Goal: Check status

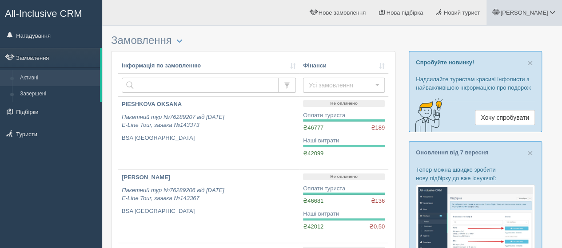
click at [535, 10] on span "[PERSON_NAME]" at bounding box center [524, 12] width 48 height 7
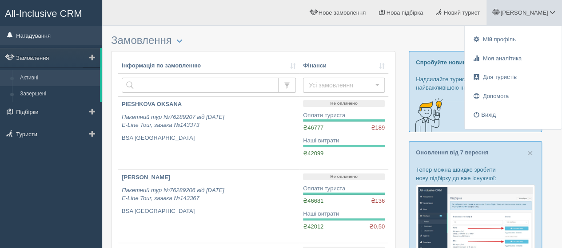
click at [46, 36] on link "Нагадування" at bounding box center [51, 36] width 102 height 20
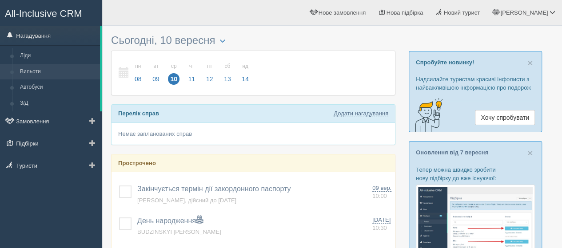
click at [28, 71] on link "Вильоти" at bounding box center [58, 72] width 84 height 16
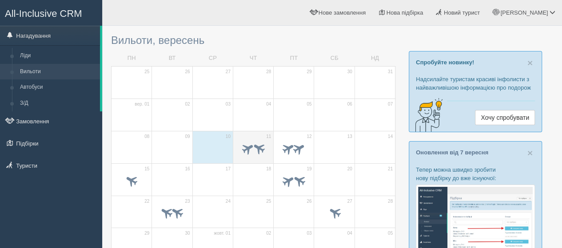
click at [246, 136] on td "11" at bounding box center [253, 147] width 40 height 32
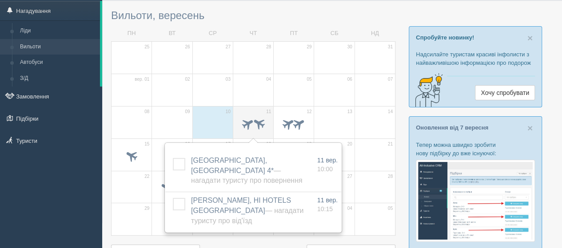
scroll to position [44, 0]
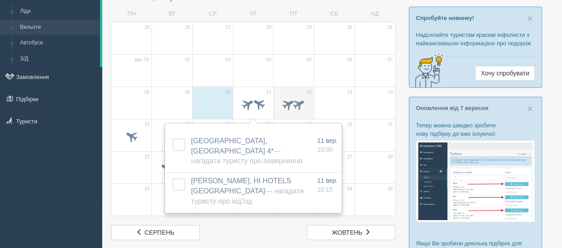
click at [302, 89] on td "12" at bounding box center [294, 103] width 40 height 32
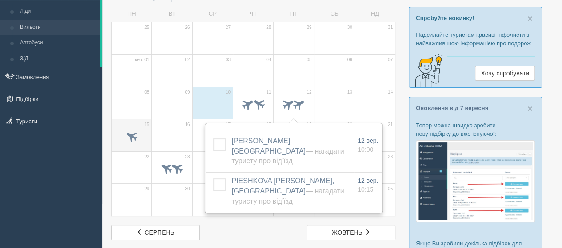
click at [141, 126] on td "15" at bounding box center [132, 135] width 40 height 32
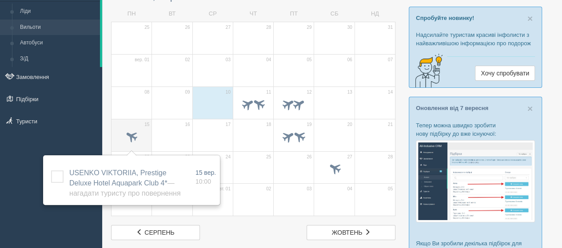
click at [141, 126] on td "15" at bounding box center [132, 135] width 40 height 32
